Goal: Navigation & Orientation: Find specific page/section

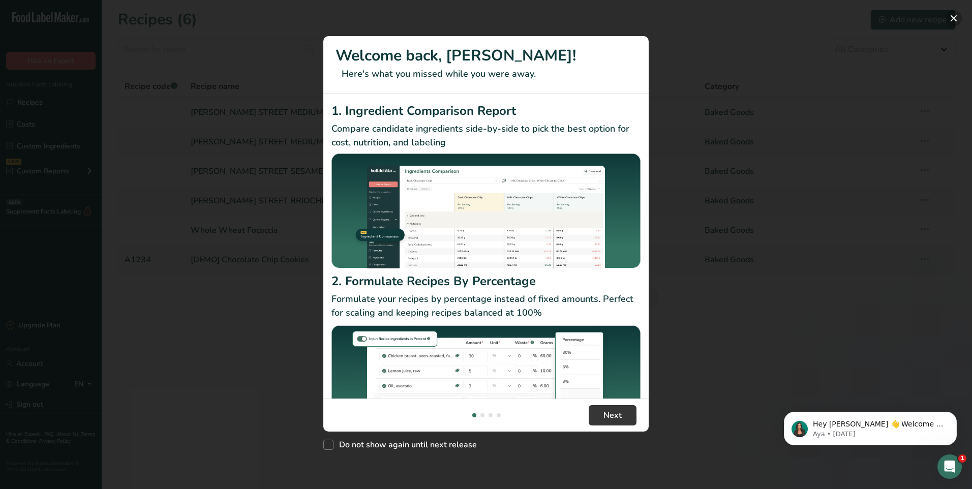
click at [953, 19] on button "New Features" at bounding box center [953, 18] width 16 height 16
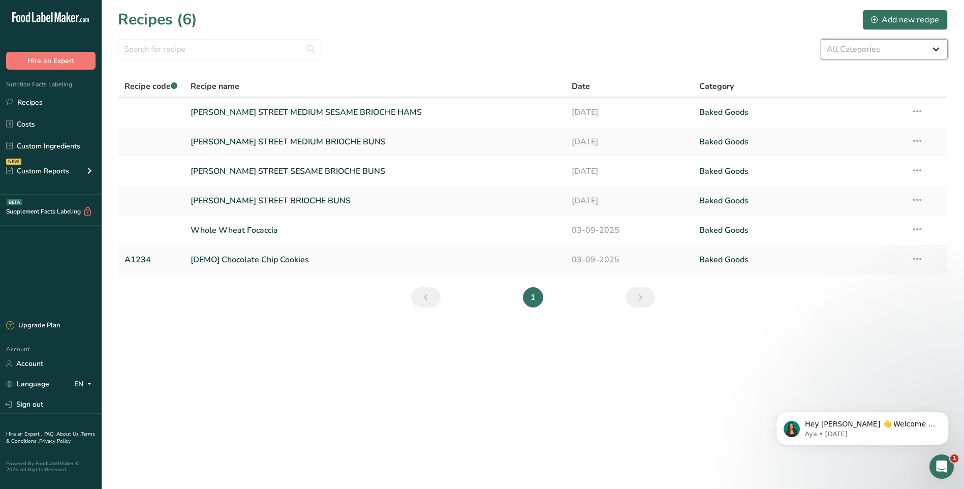
click at [935, 49] on select "All Categories Baked Goods Beverages Confectionery Cooked Meals, Salads, & Sauc…" at bounding box center [884, 49] width 127 height 20
click at [796, 59] on div "All Categories Baked Goods Beverages Confectionery Cooked Meals, Salads, & Sauc…" at bounding box center [533, 49] width 830 height 20
